Goal: Information Seeking & Learning: Learn about a topic

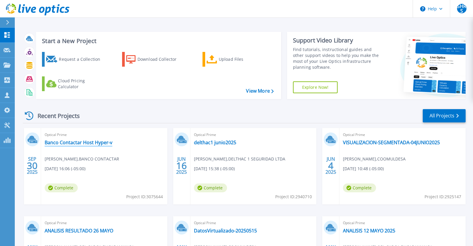
click at [95, 146] on link "Banco Contactar Host Hyper-v" at bounding box center [79, 143] width 68 height 6
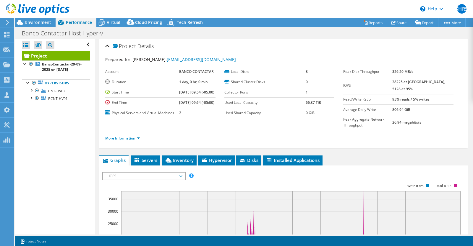
select select "USD"
click at [58, 91] on span "CNT-HV02" at bounding box center [56, 91] width 17 height 5
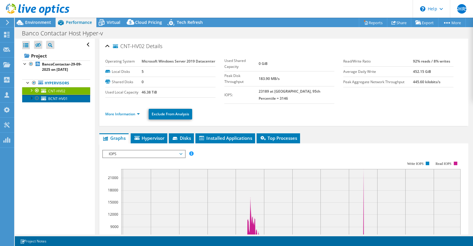
click at [61, 97] on span "BCNT-HV01" at bounding box center [57, 98] width 19 height 5
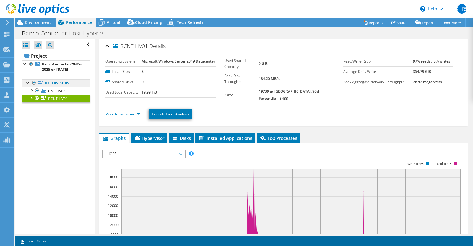
click at [63, 87] on link "Hypervisors" at bounding box center [56, 83] width 68 height 8
click at [61, 90] on span "CNT-HV02" at bounding box center [56, 91] width 17 height 5
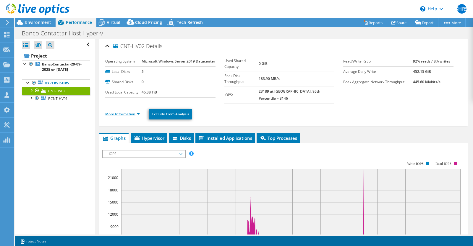
click at [125, 112] on link "More Information" at bounding box center [122, 114] width 35 height 5
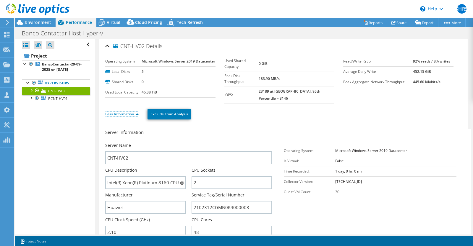
scroll to position [1, 0]
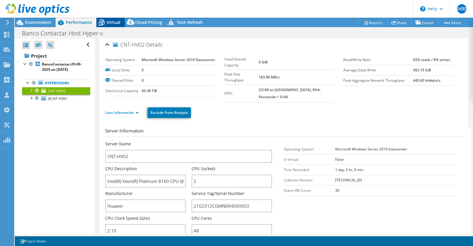
click at [113, 23] on span "Virtual" at bounding box center [114, 22] width 14 height 6
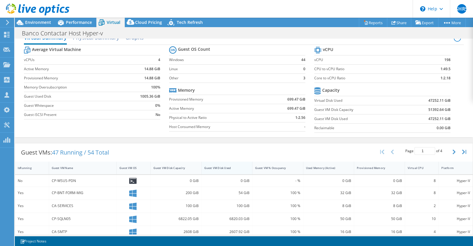
scroll to position [0, 0]
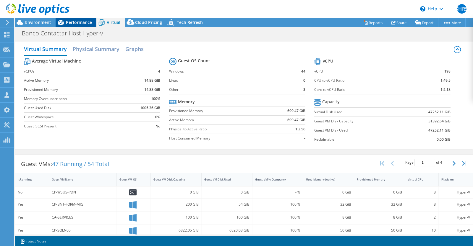
click at [72, 24] on span "Performance" at bounding box center [79, 22] width 26 height 6
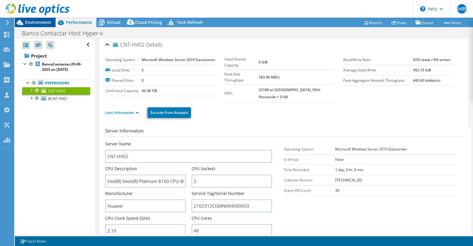
click at [34, 21] on span "Environment" at bounding box center [38, 22] width 26 height 6
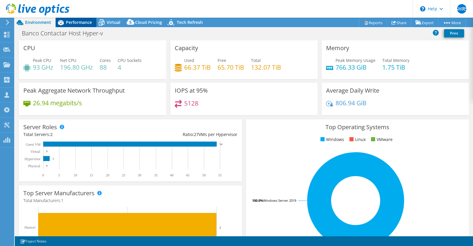
click at [83, 23] on span "Performance" at bounding box center [79, 22] width 26 height 6
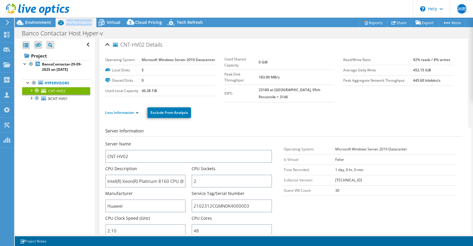
click at [83, 23] on span "Performance" at bounding box center [79, 22] width 26 height 6
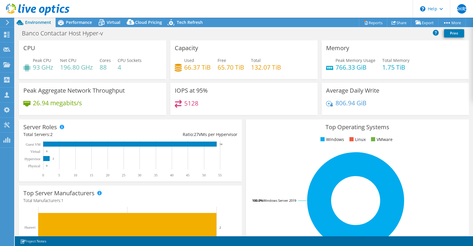
select select "USD"
click at [66, 22] on span "Performance" at bounding box center [79, 22] width 26 height 6
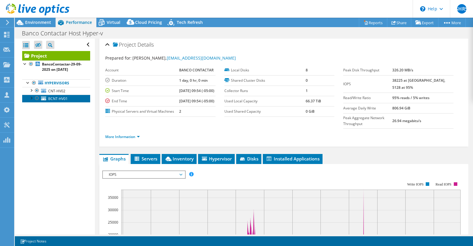
click at [68, 95] on link "BCNT-HV01" at bounding box center [56, 99] width 68 height 8
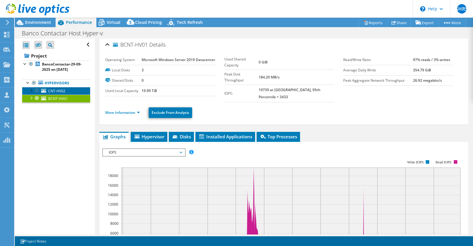
click at [73, 92] on link "CNT-HV02" at bounding box center [56, 91] width 68 height 8
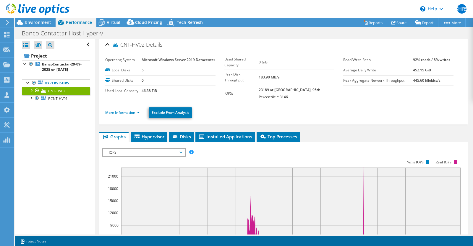
click at [346, 125] on div "CNT-HV02 Details Operating System Microsoft Windows Server 2019 Datacenter Loca…" at bounding box center [284, 214] width 378 height 354
click at [138, 106] on ul "More Information Exclude From Analysis" at bounding box center [283, 112] width 357 height 12
click at [138, 110] on link "More Information" at bounding box center [122, 112] width 35 height 5
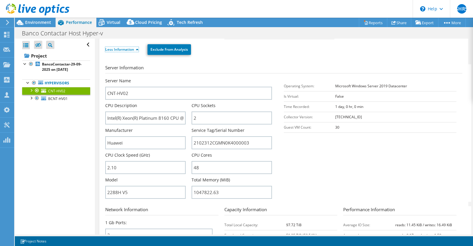
scroll to position [74, 0]
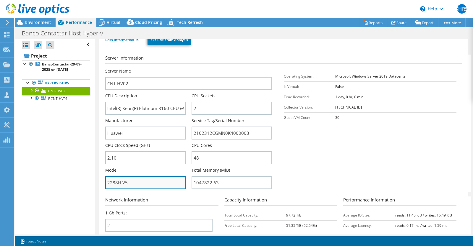
click at [147, 176] on input "2288H V5" at bounding box center [145, 182] width 80 height 13
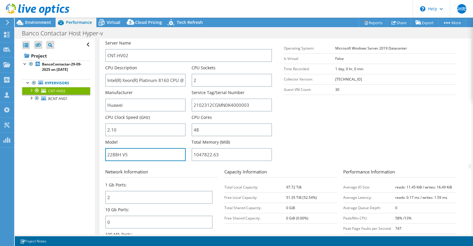
scroll to position [101, 0]
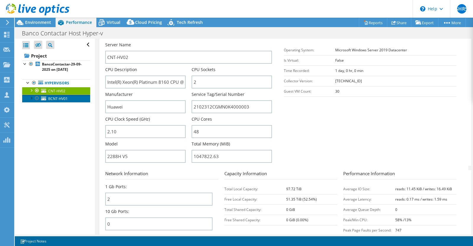
click at [70, 100] on link "BCNT-HV01" at bounding box center [56, 99] width 68 height 8
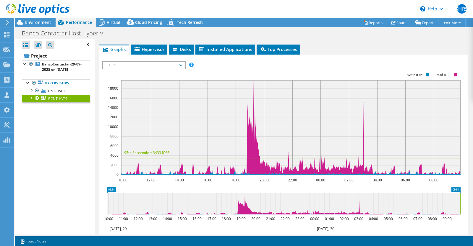
scroll to position [0, 0]
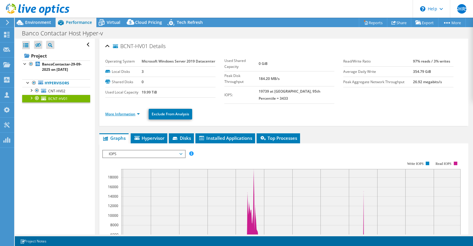
click at [133, 112] on link "More Information" at bounding box center [122, 114] width 35 height 5
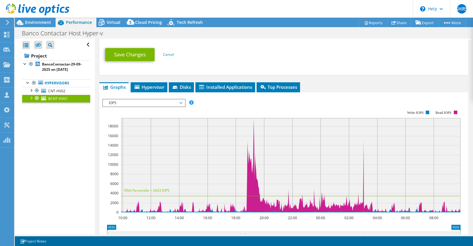
scroll to position [320, 0]
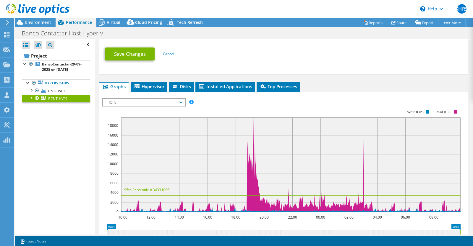
click at [163, 99] on span "IOPS" at bounding box center [144, 102] width 76 height 7
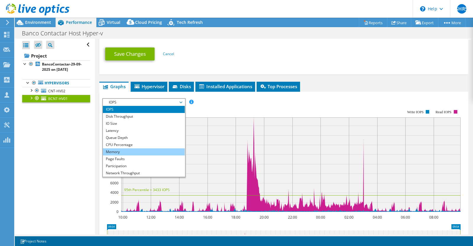
click at [134, 149] on li "Memory" at bounding box center [144, 152] width 82 height 7
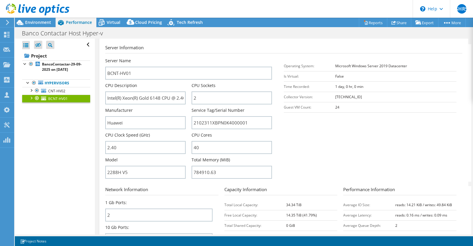
scroll to position [84, 0]
click at [73, 94] on link "CNT-HV02" at bounding box center [56, 91] width 68 height 8
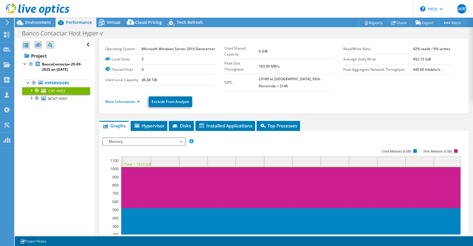
scroll to position [0, 0]
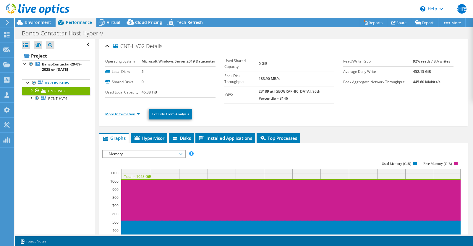
click at [139, 112] on link "More Information" at bounding box center [122, 114] width 35 height 5
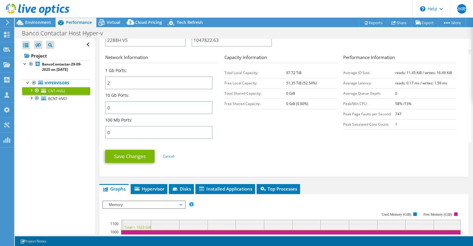
scroll to position [221, 0]
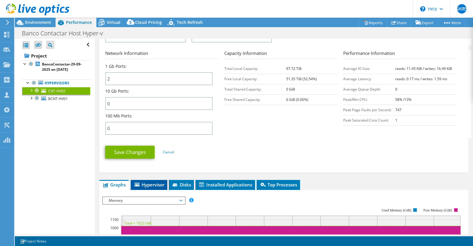
click at [162, 182] on span "Hypervisor" at bounding box center [149, 185] width 31 height 6
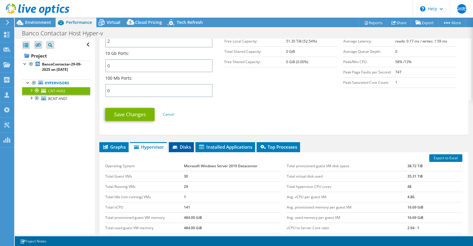
scroll to position [237, 0]
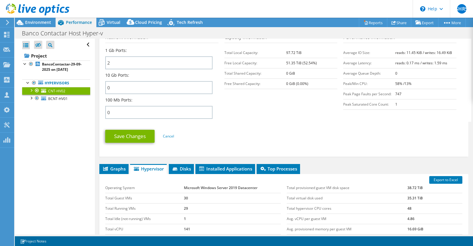
click at [33, 90] on div at bounding box center [31, 90] width 6 height 6
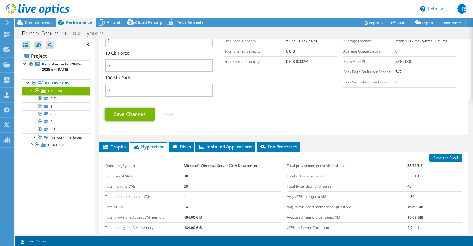
scroll to position [261, 0]
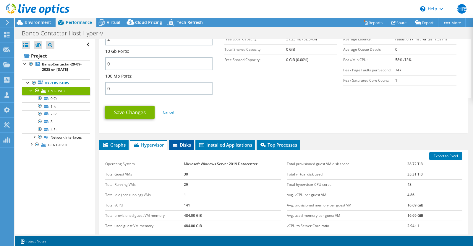
click at [179, 142] on span "Disks" at bounding box center [181, 145] width 19 height 6
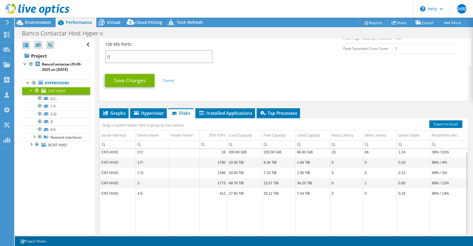
scroll to position [294, 0]
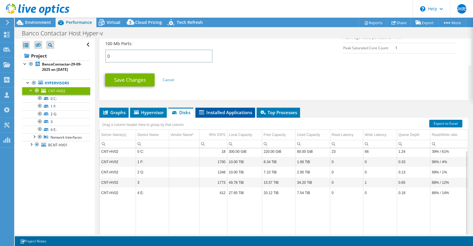
click at [231, 108] on li "Installed Applications" at bounding box center [225, 113] width 60 height 10
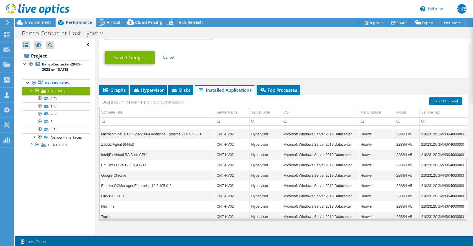
scroll to position [0, 0]
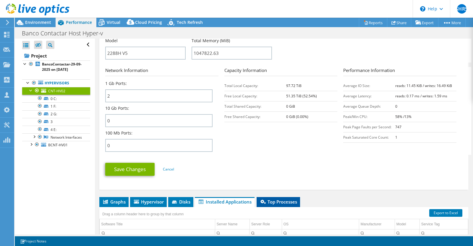
click at [282, 199] on span "Top Processes" at bounding box center [278, 202] width 38 height 6
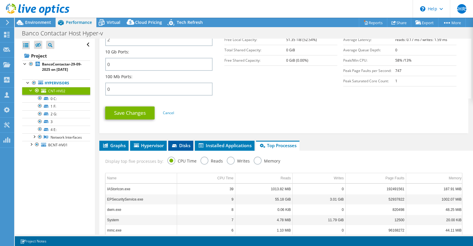
click at [179, 143] on span "Disks" at bounding box center [180, 146] width 19 height 6
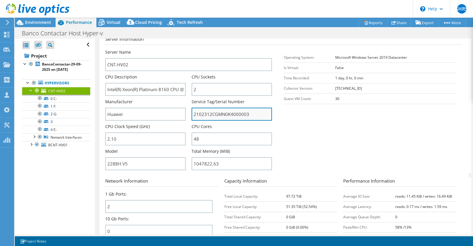
click at [218, 108] on input "2102312CGMN0K4000003" at bounding box center [231, 114] width 80 height 13
